Goal: Register for event/course

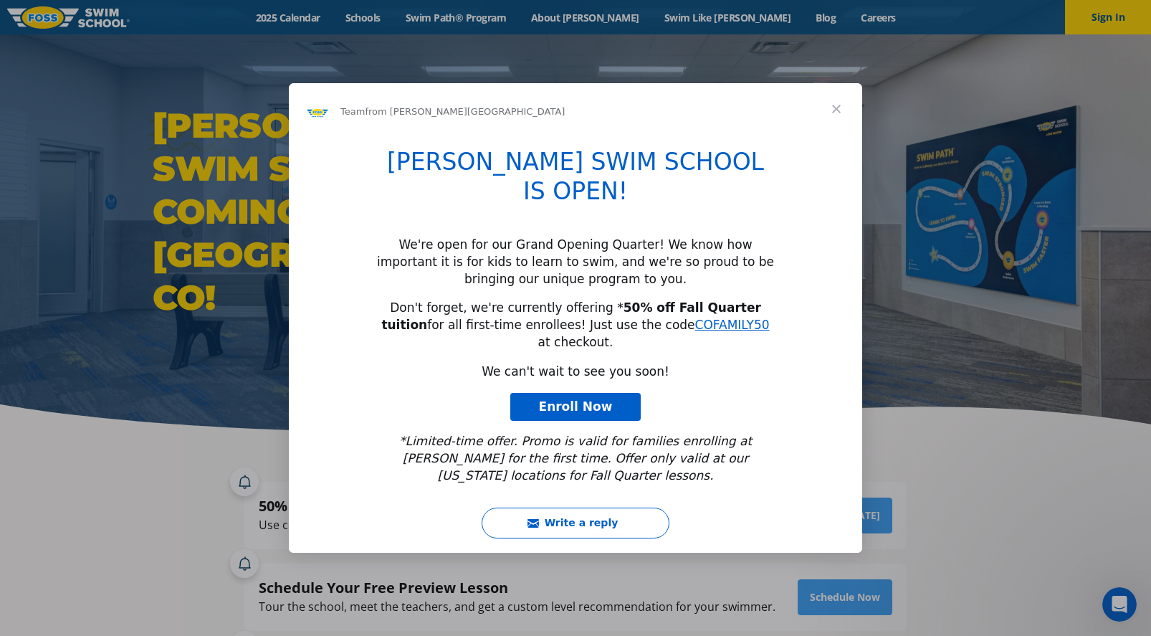
click at [834, 135] on span "Close" at bounding box center [837, 109] width 52 height 52
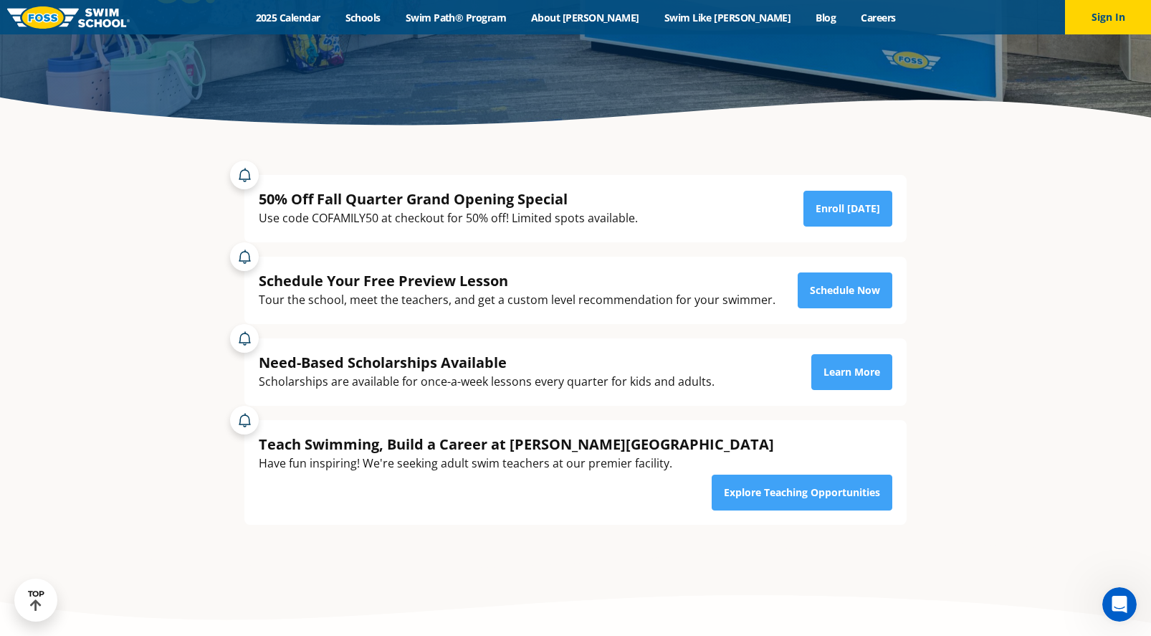
scroll to position [163, 0]
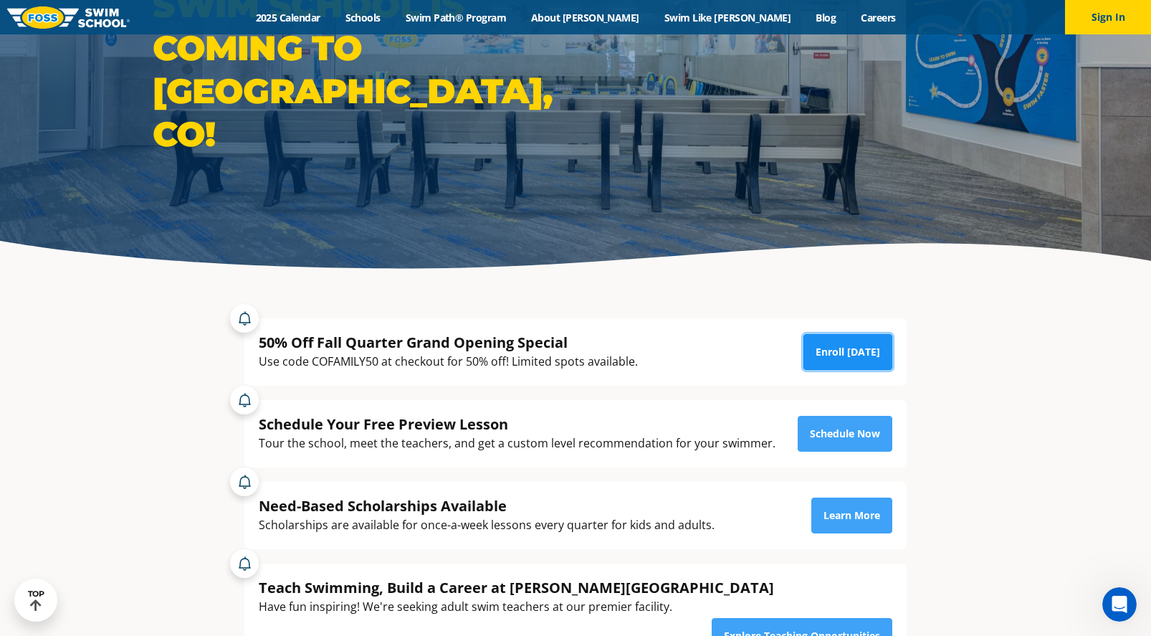
click at [822, 352] on link "Enroll Today" at bounding box center [848, 352] width 89 height 36
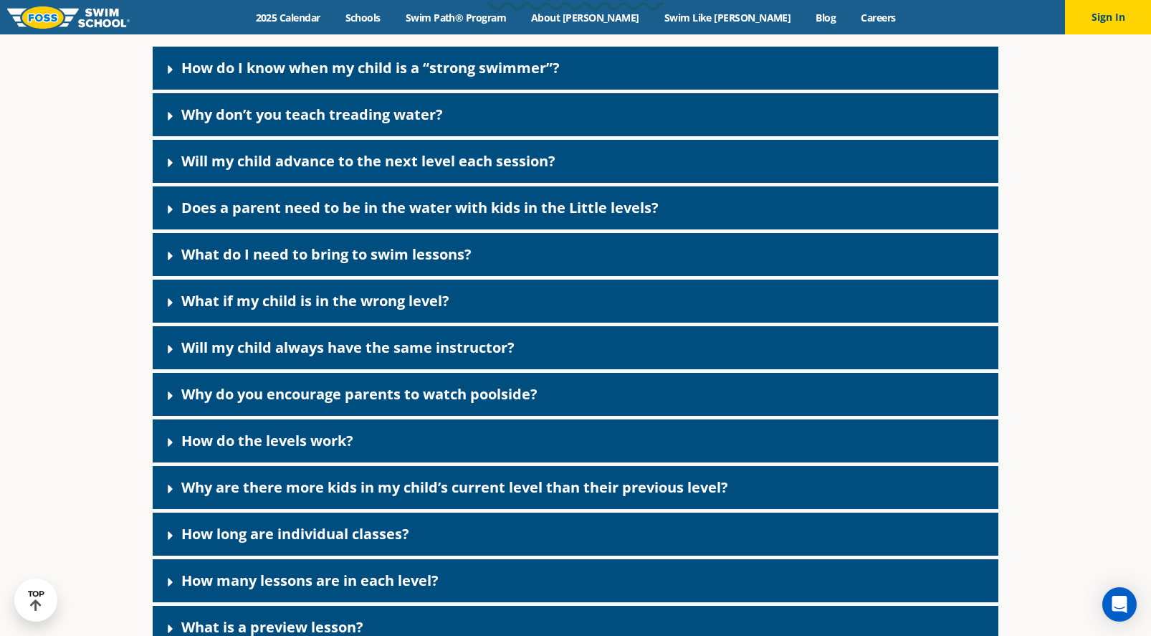
scroll to position [3929, 0]
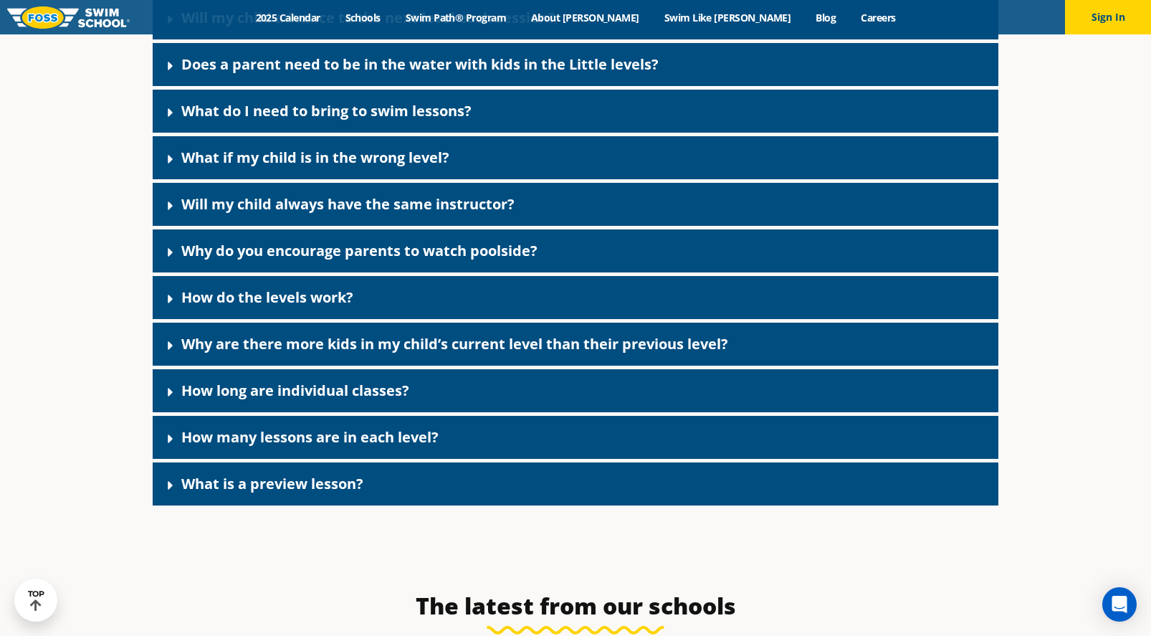
click at [261, 447] on link "How many lessons are in each level?" at bounding box center [309, 436] width 257 height 19
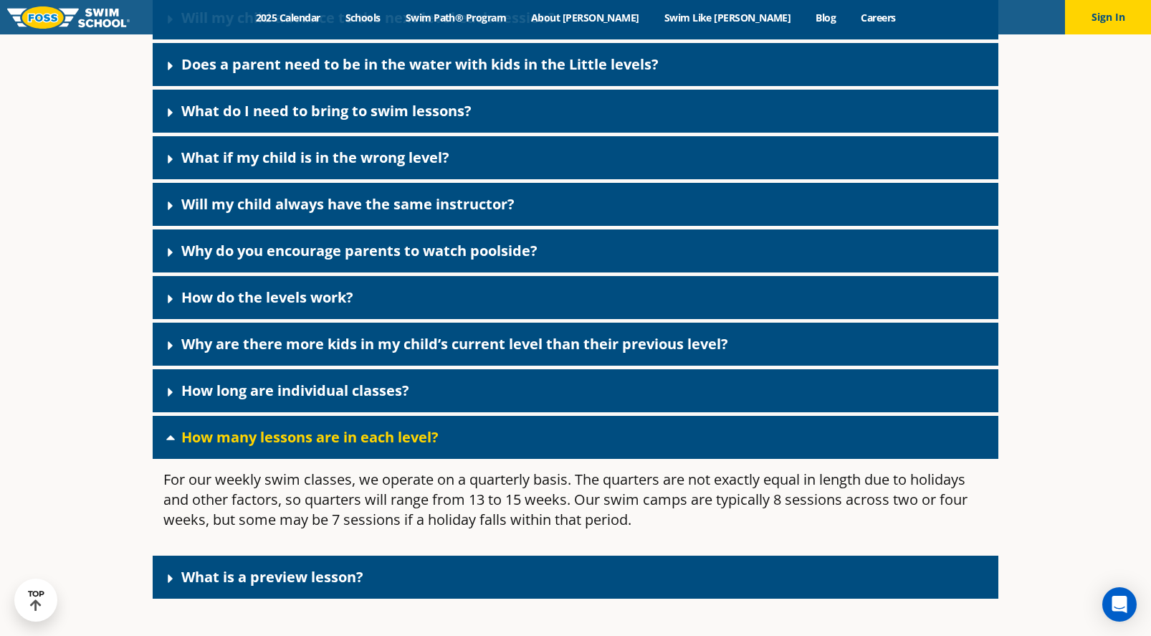
scroll to position [3786, 0]
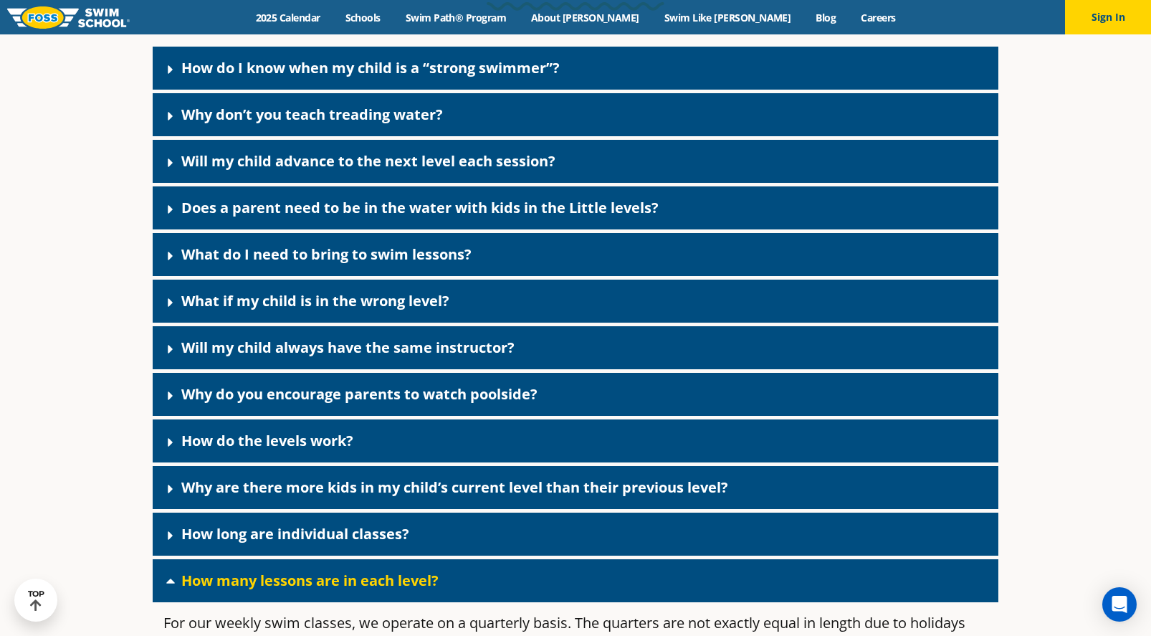
click at [165, 263] on icon at bounding box center [170, 256] width 14 height 14
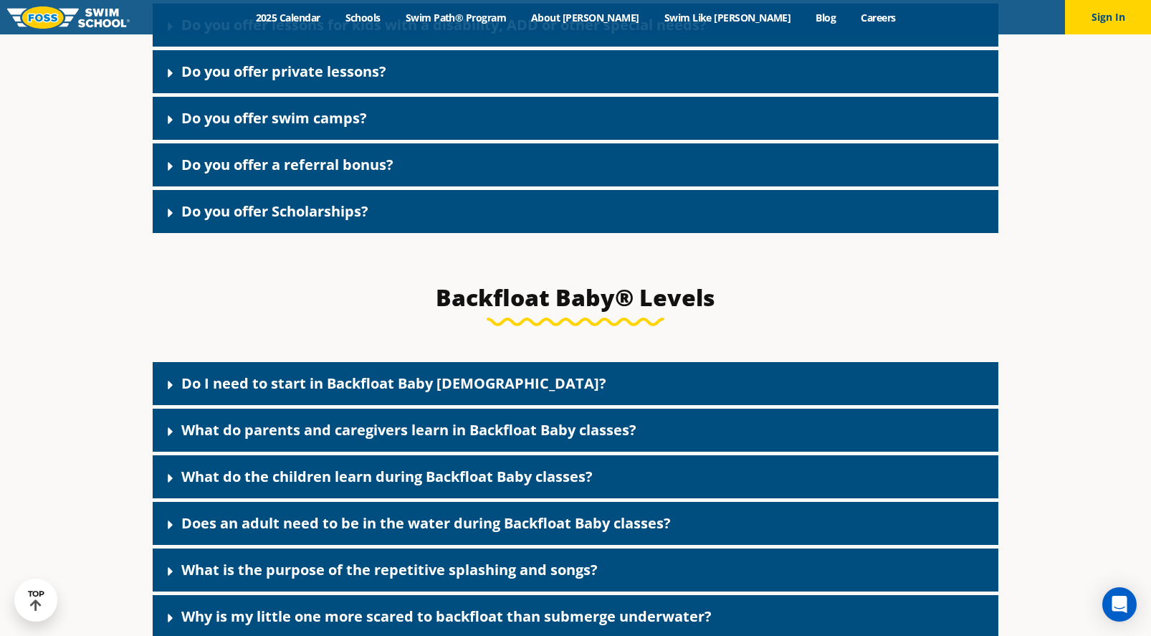
scroll to position [2854, 0]
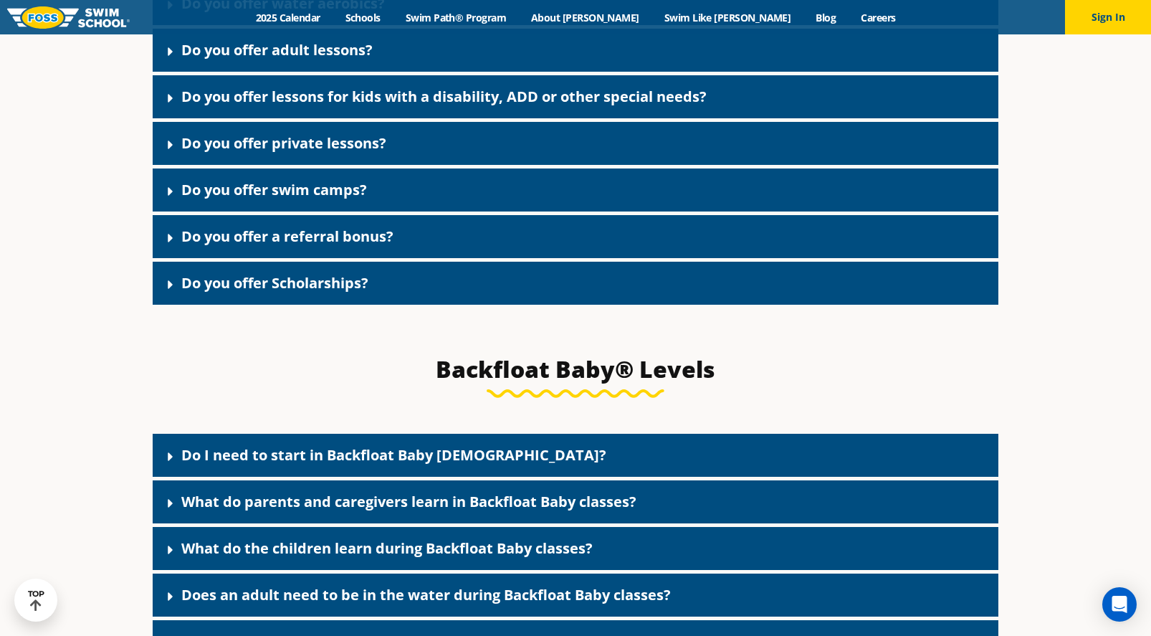
click at [169, 289] on icon at bounding box center [170, 284] width 5 height 9
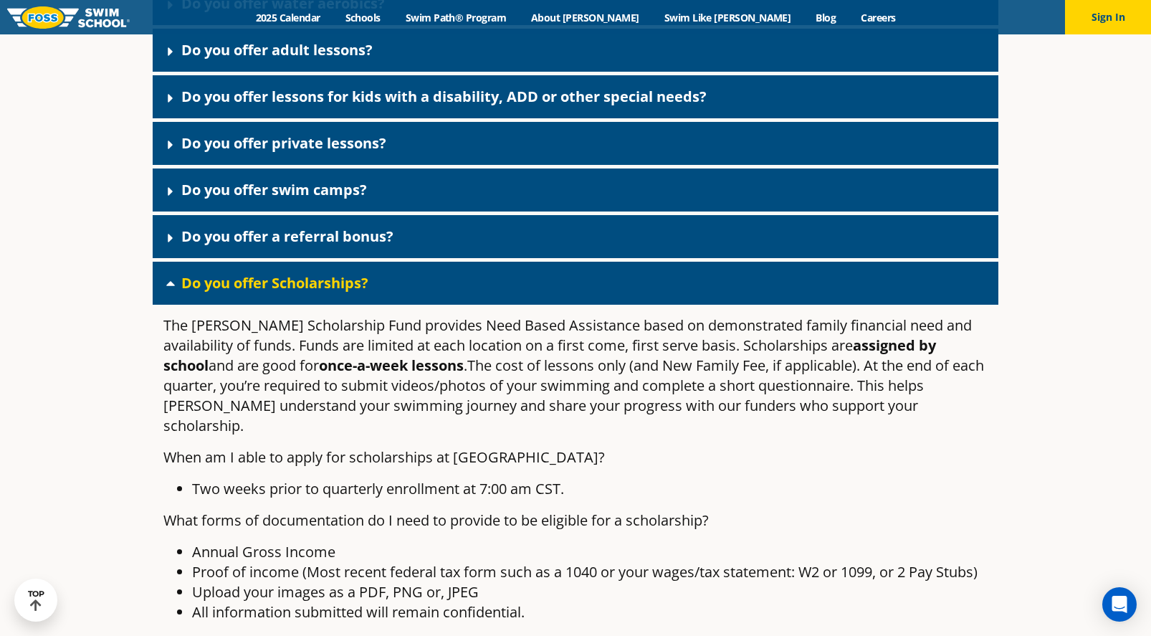
scroll to position [2782, 0]
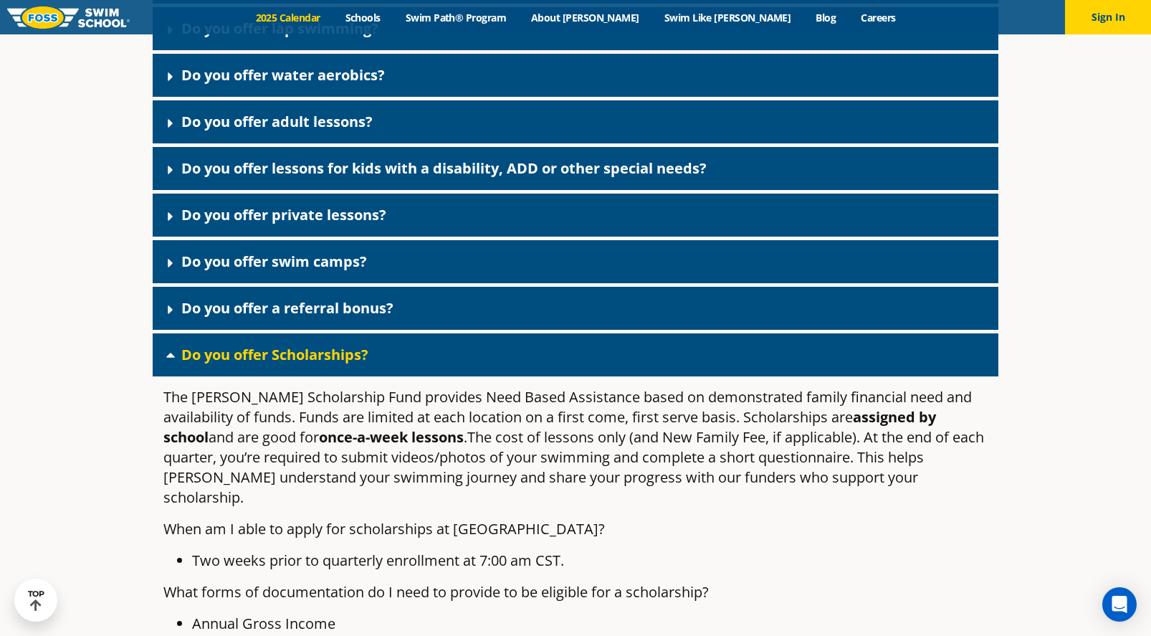
click at [333, 14] on link "2025 Calendar" at bounding box center [288, 18] width 90 height 14
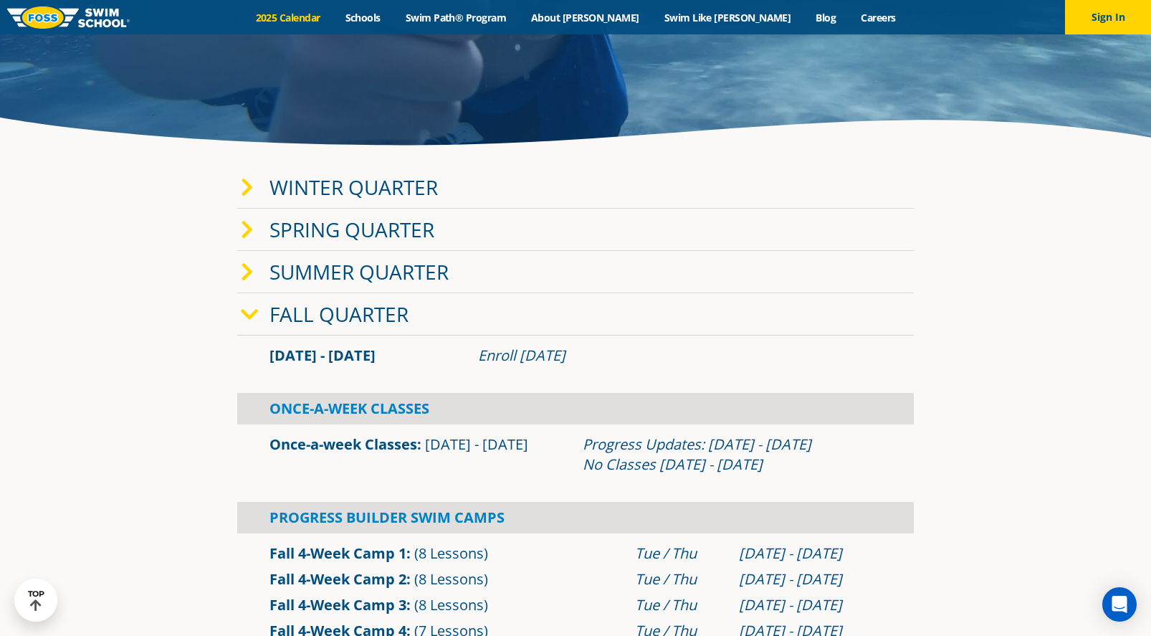
scroll to position [358, 0]
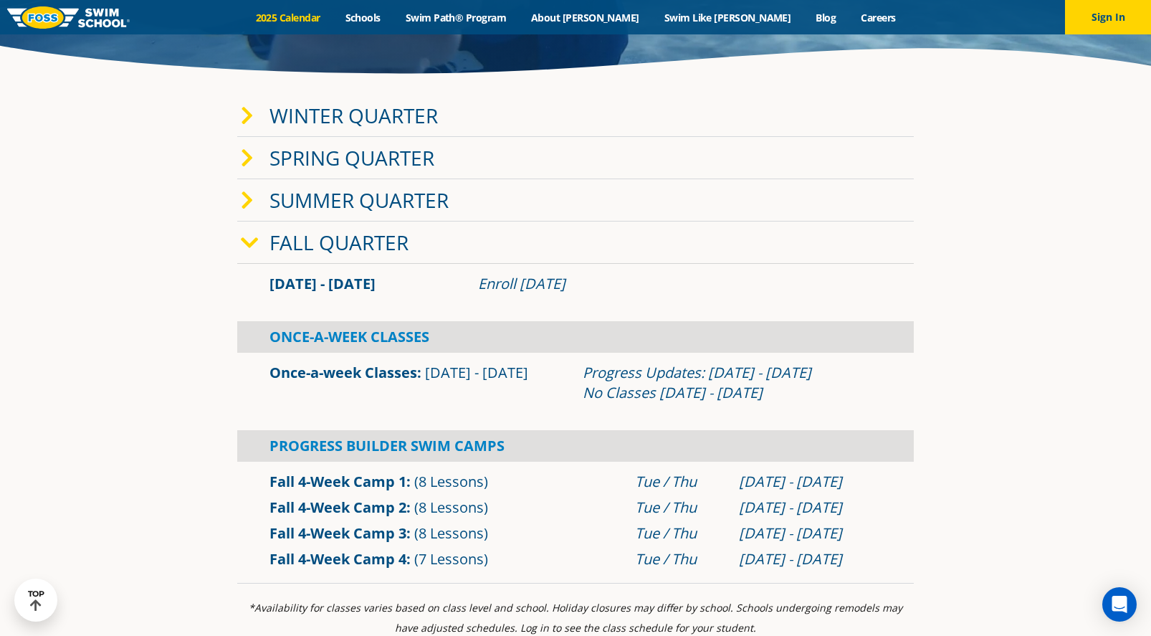
click at [247, 242] on icon at bounding box center [250, 243] width 18 height 20
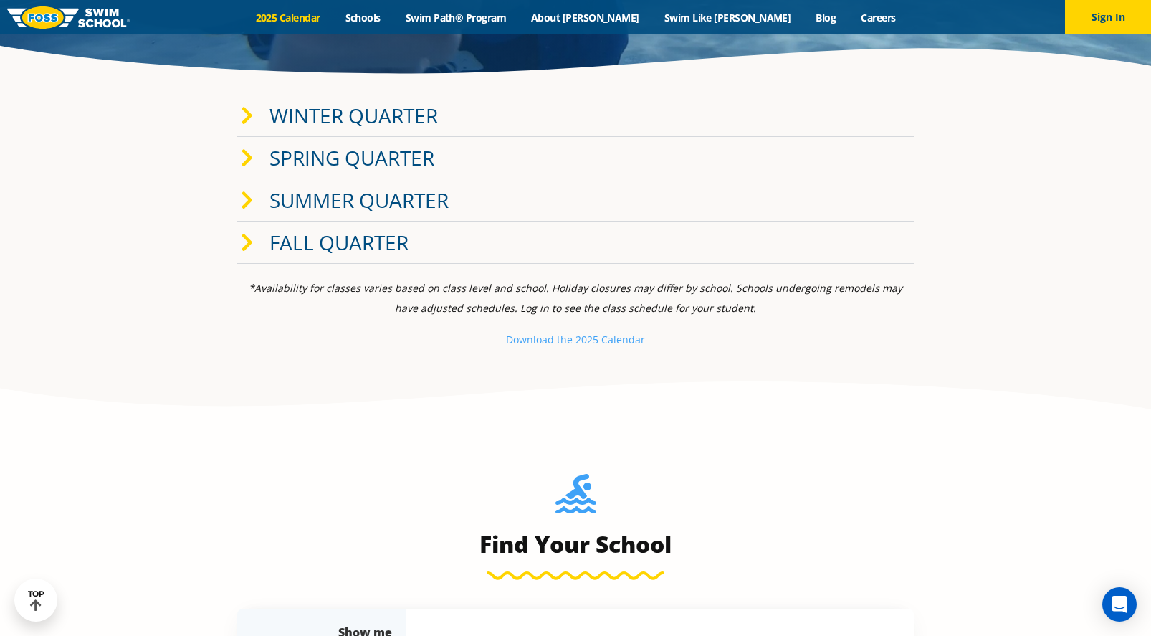
click at [247, 242] on icon at bounding box center [247, 243] width 13 height 20
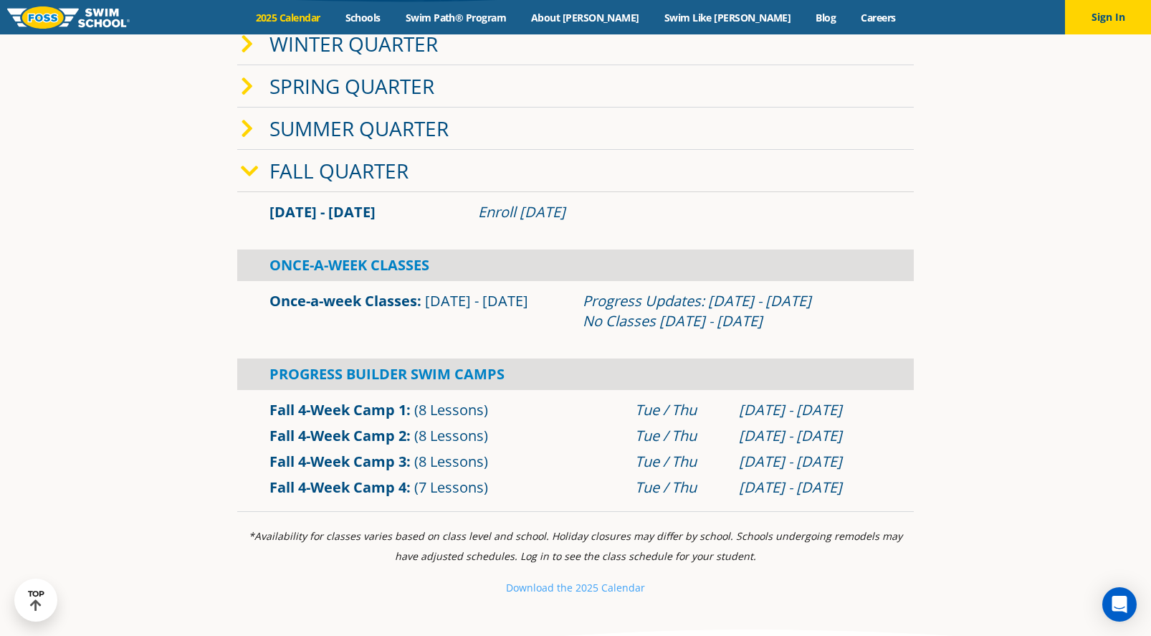
scroll to position [502, 0]
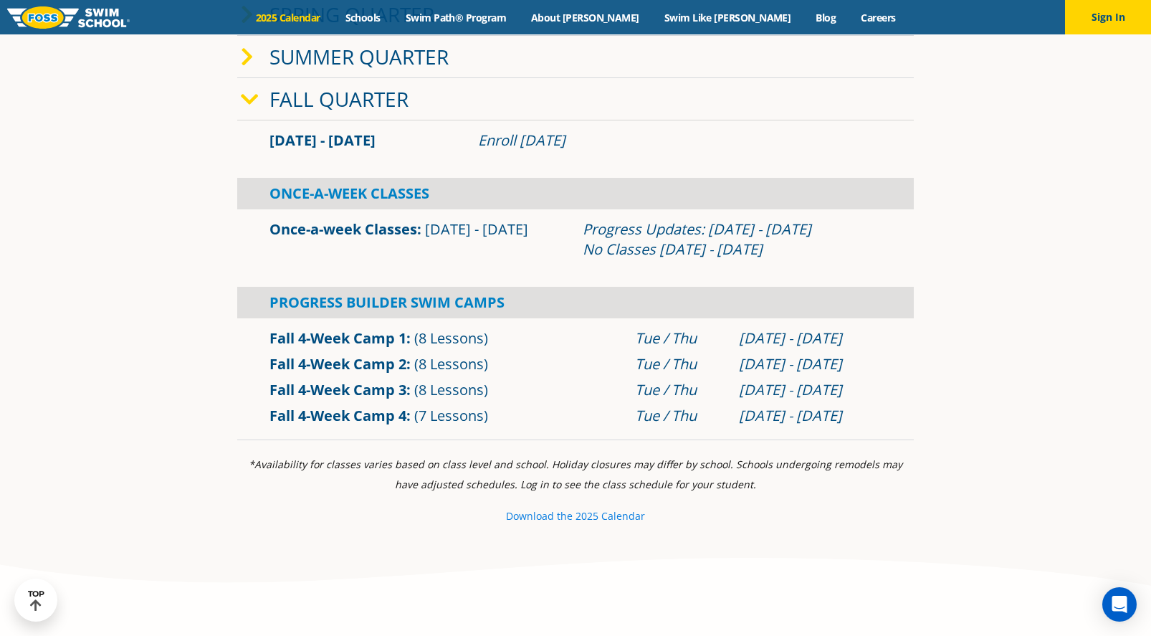
click at [613, 514] on small "e 2025 Calendar" at bounding box center [606, 516] width 78 height 14
